Goal: Feedback & Contribution: Contribute content

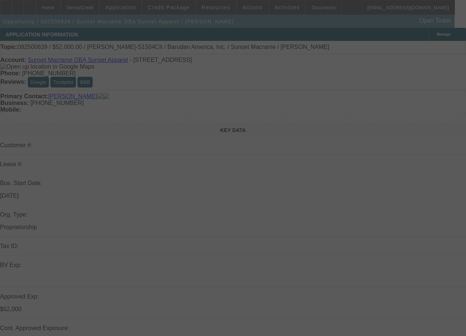
select select "0"
select select "2"
select select "0"
select select "2"
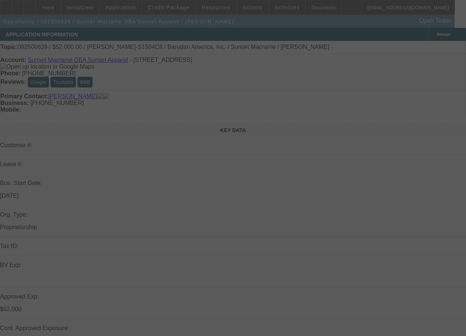
select select "0"
select select "2"
select select "0"
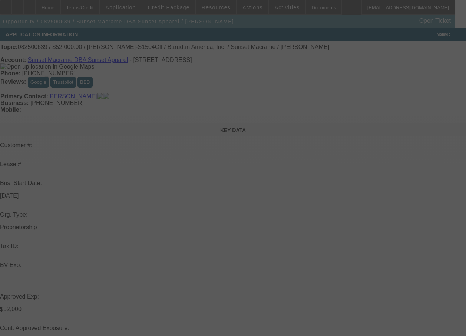
select select "2"
select select "0"
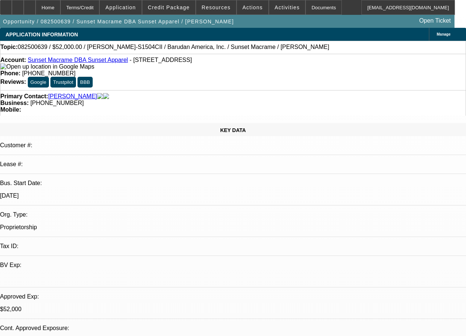
select select "1"
select select "2"
select select "6"
select select "1"
select select "2"
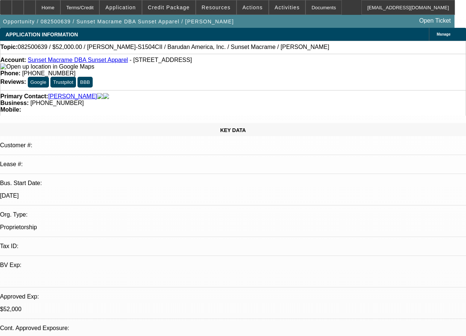
select select "6"
select select "1"
select select "2"
select select "6"
select select "1"
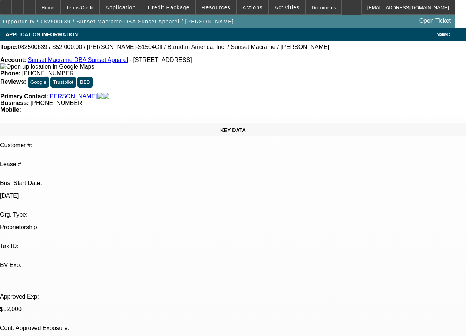
select select "2"
select select "6"
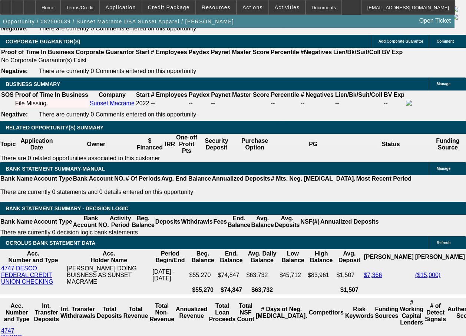
scroll to position [1469, 0]
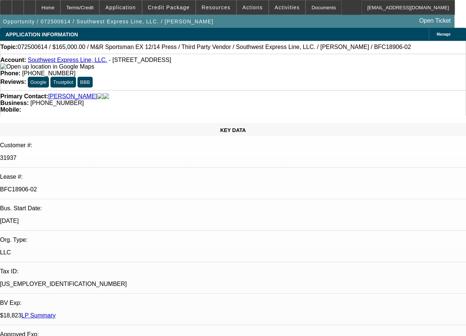
select select "0"
select select "0.1"
select select "0"
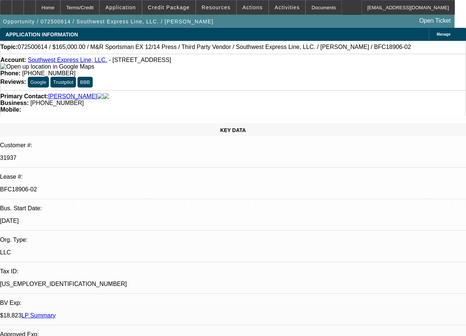
select select "0.1"
select select "0"
select select "0.1"
select select "0"
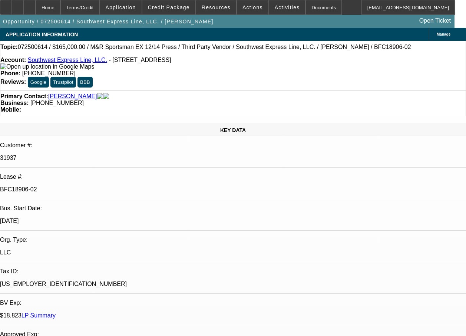
select select "2"
select select "0.1"
select select "1"
select select "2"
select select "4"
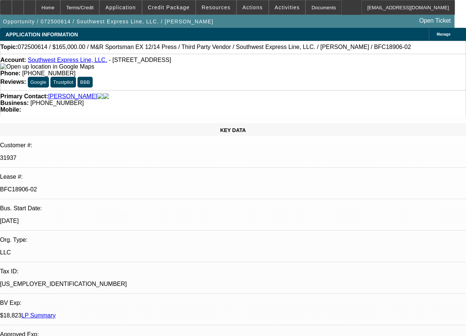
select select "1"
select select "2"
select select "4"
select select "1"
select select "2"
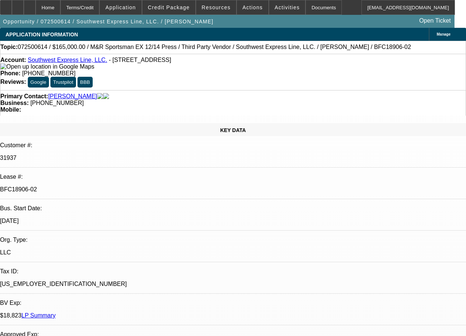
select select "4"
select select "1"
select select "2"
select select "4"
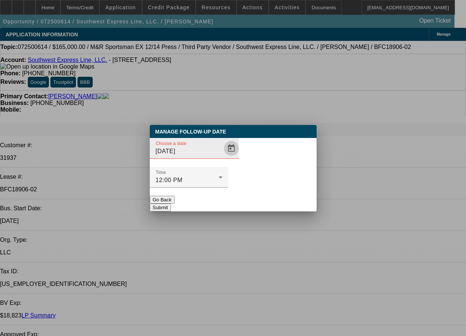
click at [223, 157] on span "Open calendar" at bounding box center [232, 148] width 18 height 18
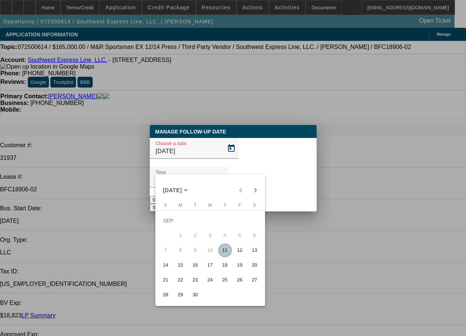
click at [238, 251] on span "12" at bounding box center [239, 250] width 13 height 13
type input "9/12/2025"
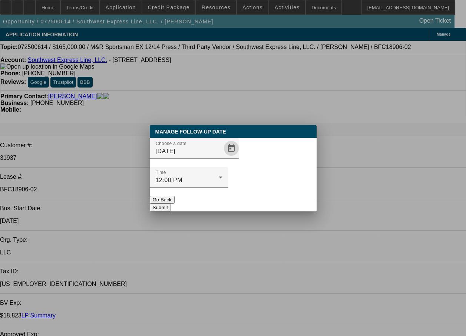
click at [171, 204] on button "Submit" at bounding box center [160, 208] width 21 height 8
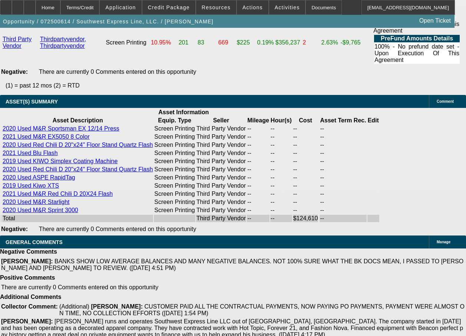
scroll to position [1681, 0]
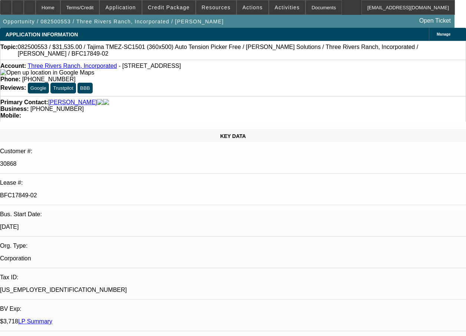
select select "0"
select select "2"
select select "0"
select select "2"
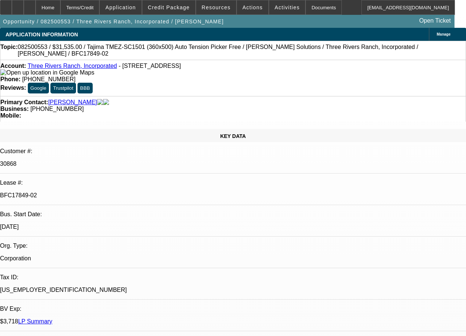
select select "0"
select select "2"
select select "0"
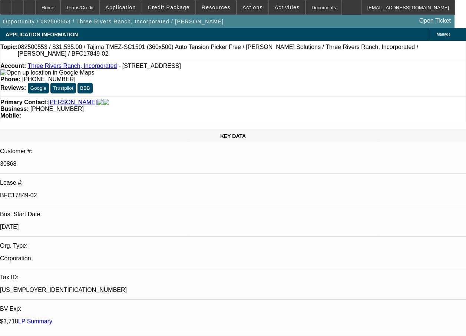
select select "2"
select select "0.1"
select select "1"
select select "2"
select select "6"
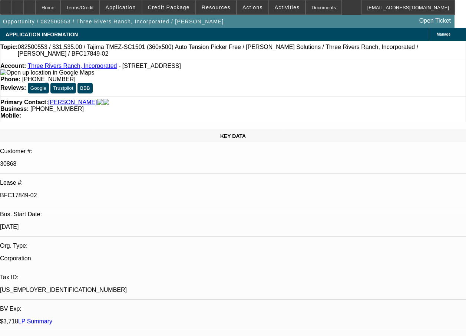
select select "1"
select select "2"
select select "4"
select select "1"
select select "2"
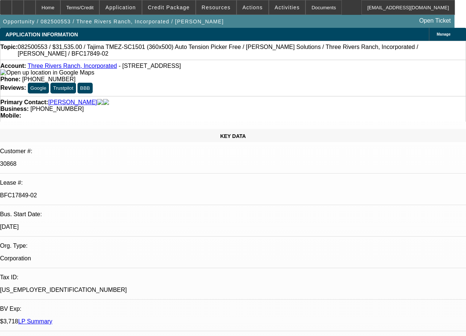
select select "6"
select select "1"
select select "2"
select select "4"
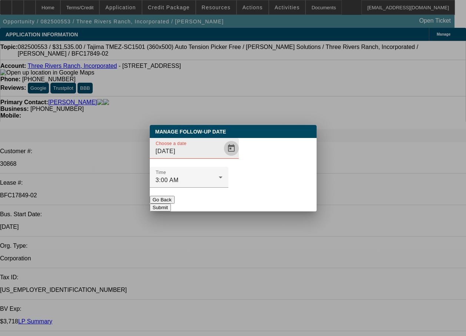
click at [223, 157] on span "Open calendar" at bounding box center [232, 148] width 18 height 18
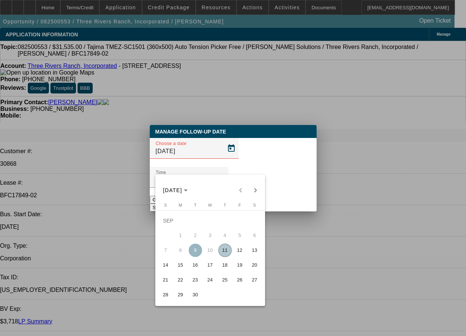
click at [238, 250] on span "12" at bounding box center [239, 250] width 13 height 13
type input "9/12/2025"
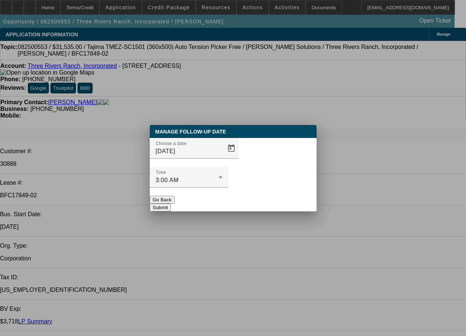
click at [171, 204] on button "Submit" at bounding box center [160, 208] width 21 height 8
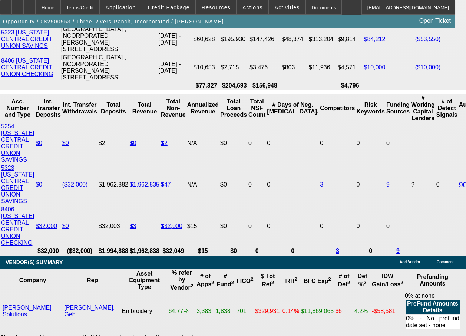
scroll to position [1597, 0]
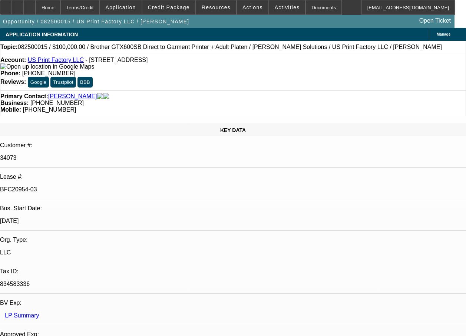
select select "0"
select select "2"
select select "0"
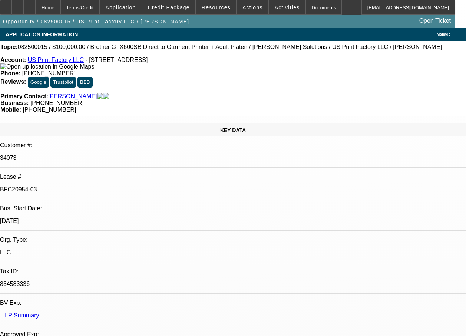
select select "0"
select select "2"
select select "0"
select select "2"
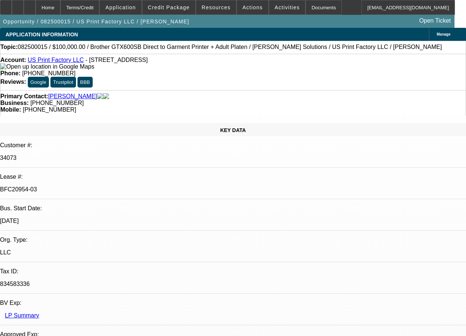
select select "0"
select select "1"
select select "2"
select select "6"
select select "1"
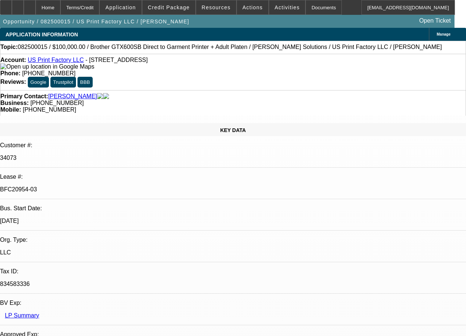
select select "2"
select select "6"
select select "1"
select select "2"
select select "6"
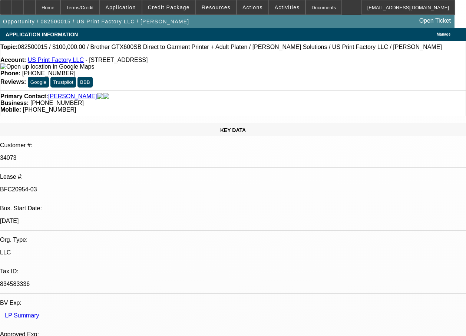
select select "1"
select select "2"
select select "6"
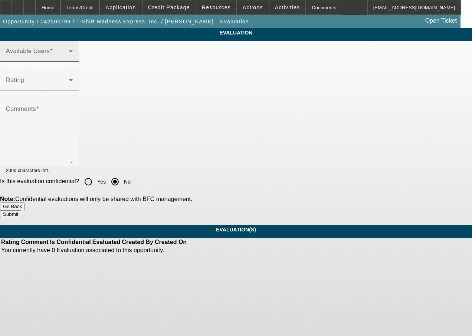
click at [46, 59] on span at bounding box center [37, 54] width 63 height 9
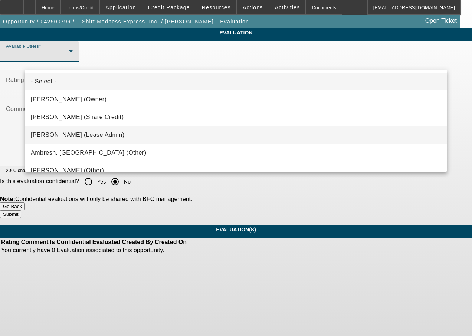
click at [75, 138] on span "Chaves, Jen (Lease Admin)" at bounding box center [78, 135] width 94 height 9
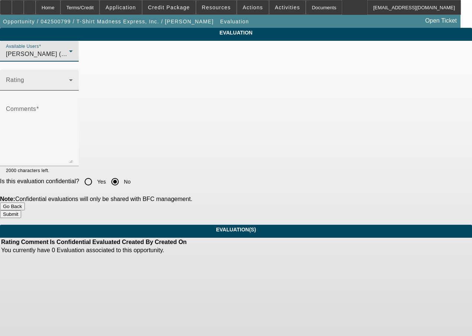
click at [69, 88] on span at bounding box center [37, 83] width 63 height 9
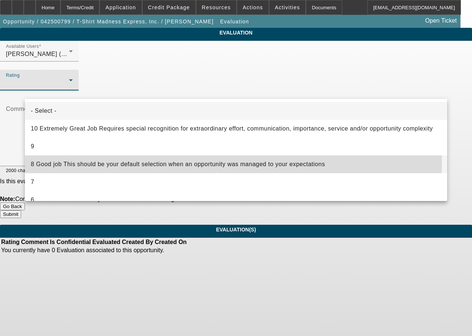
click at [76, 161] on span "8 Good job This should be your default selection when an opportunity was manage…" at bounding box center [178, 164] width 294 height 9
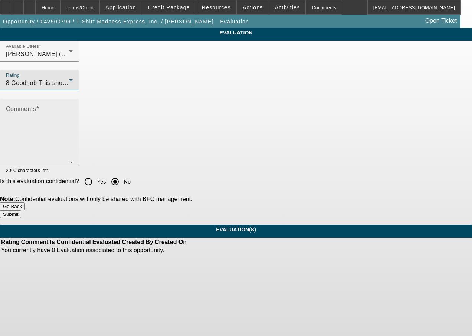
click at [73, 154] on textarea "Comments" at bounding box center [39, 136] width 67 height 56
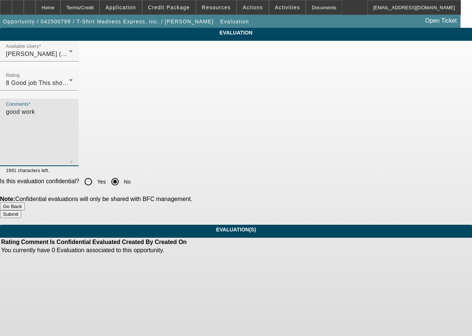
type textarea "good work"
click at [21, 210] on button "Submit" at bounding box center [10, 214] width 21 height 8
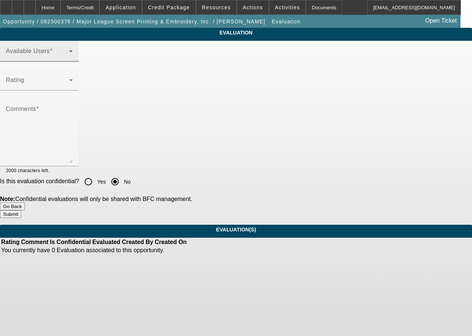
click at [69, 59] on span at bounding box center [37, 54] width 63 height 9
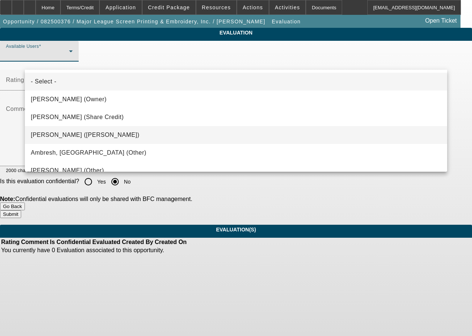
click at [66, 137] on span "[PERSON_NAME] ([PERSON_NAME])" at bounding box center [85, 135] width 109 height 9
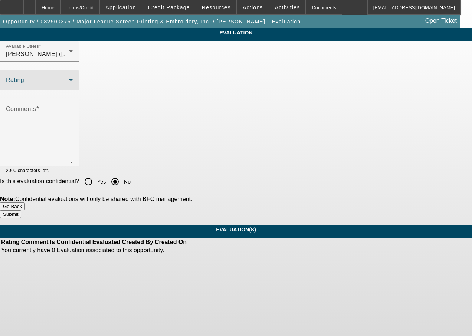
click at [69, 88] on span at bounding box center [37, 83] width 63 height 9
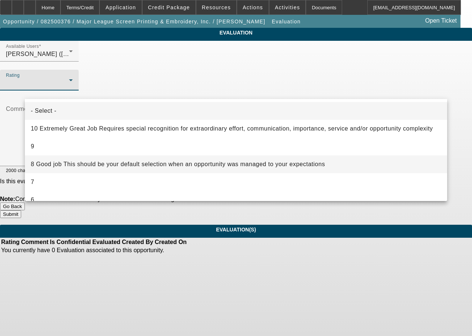
click at [69, 164] on span "8 Good job This should be your default selection when an opportunity was manage…" at bounding box center [178, 164] width 294 height 9
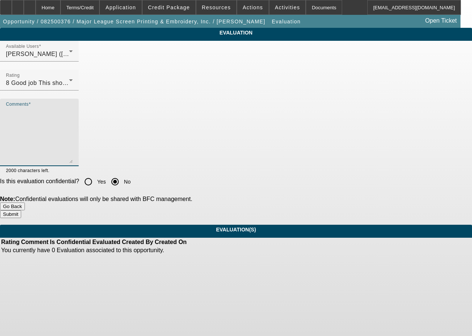
click at [72, 150] on textarea "Comments" at bounding box center [39, 136] width 67 height 56
type textarea "good work"
click at [21, 214] on button "Submit" at bounding box center [10, 214] width 21 height 8
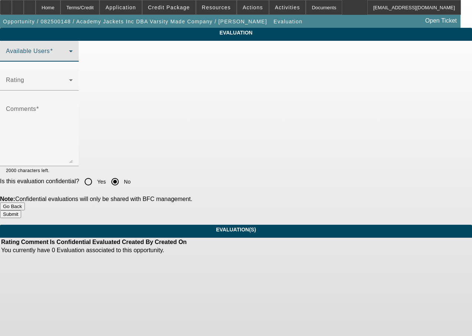
click at [66, 59] on span at bounding box center [37, 54] width 63 height 9
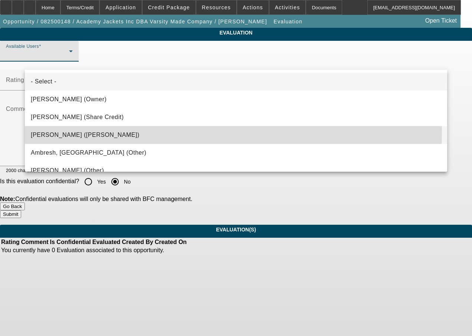
click at [79, 129] on mat-option "[PERSON_NAME] ([PERSON_NAME])" at bounding box center [236, 135] width 422 height 18
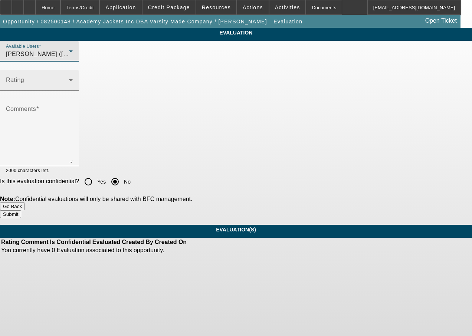
click at [69, 88] on span at bounding box center [37, 83] width 63 height 9
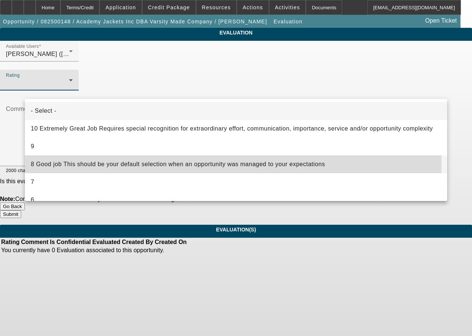
click at [77, 164] on span "8 Good job This should be your default selection when an opportunity was manage…" at bounding box center [178, 164] width 294 height 9
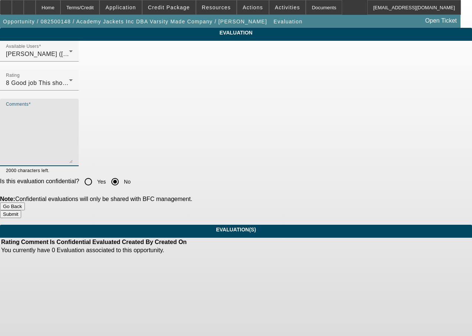
click at [73, 148] on textarea "Comments" at bounding box center [39, 136] width 67 height 56
type textarea "good work"
click at [21, 213] on button "Submit" at bounding box center [10, 214] width 21 height 8
